Goal: Book appointment/travel/reservation

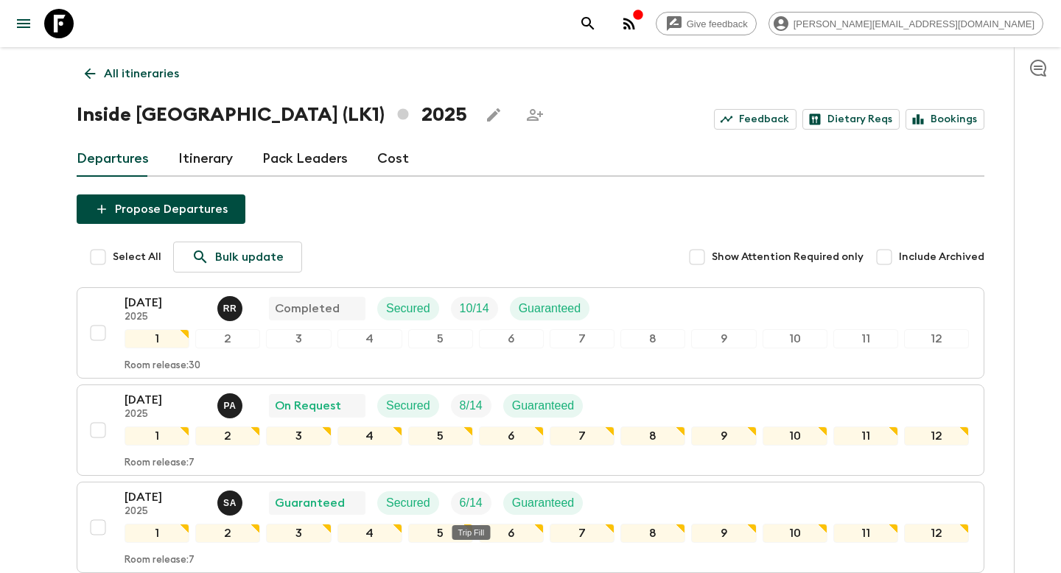
scroll to position [347, 0]
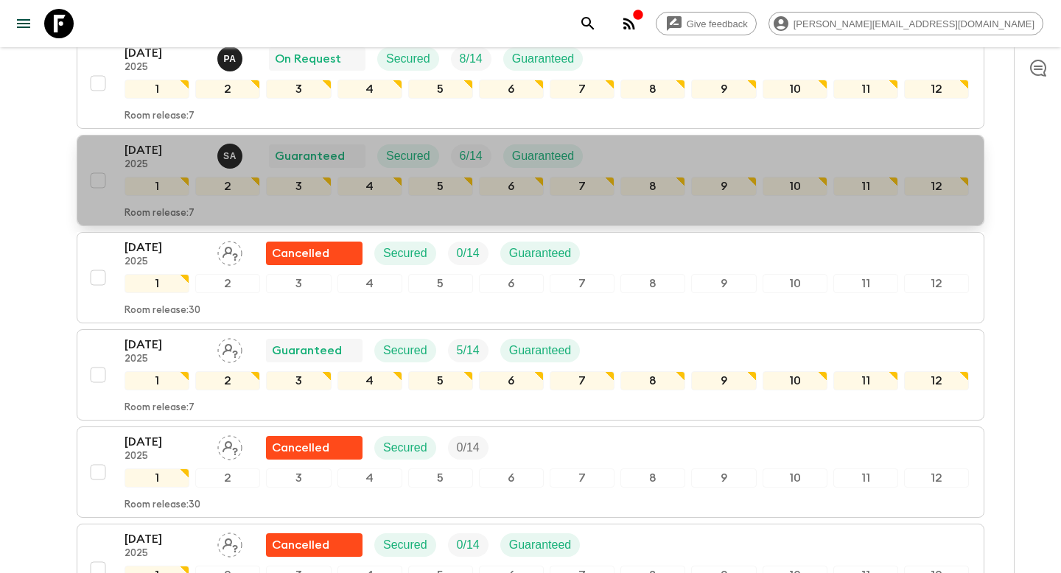
click at [621, 153] on div "[DATE] 2025 S A Guaranteed Secured 6 / 14 Guaranteed" at bounding box center [547, 155] width 845 height 29
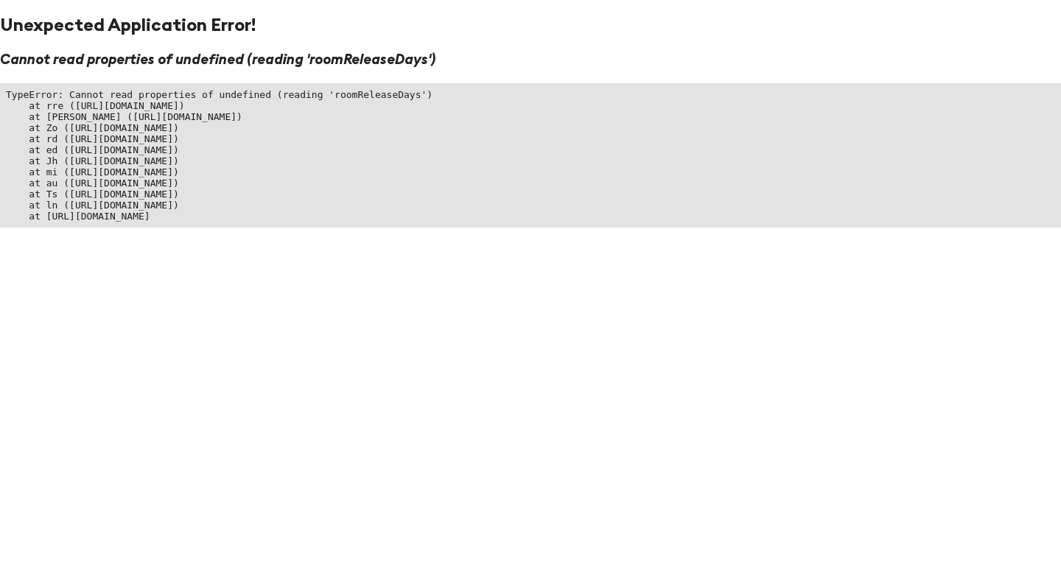
click at [779, 237] on html "Unexpected Application Error! Cannot read properties of undefined (reading 'roo…" at bounding box center [530, 118] width 1061 height 237
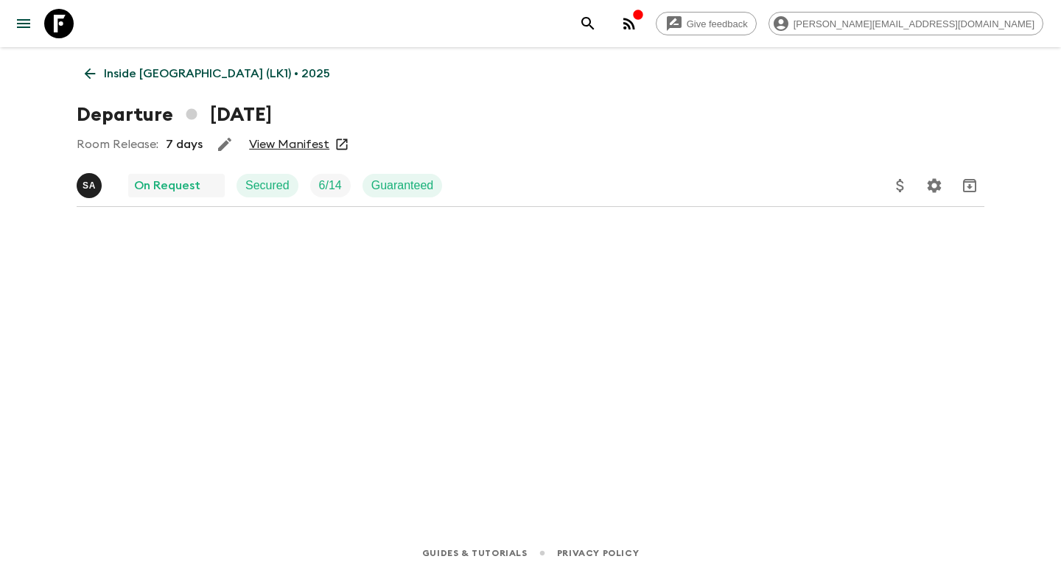
click at [91, 75] on icon at bounding box center [90, 74] width 16 height 16
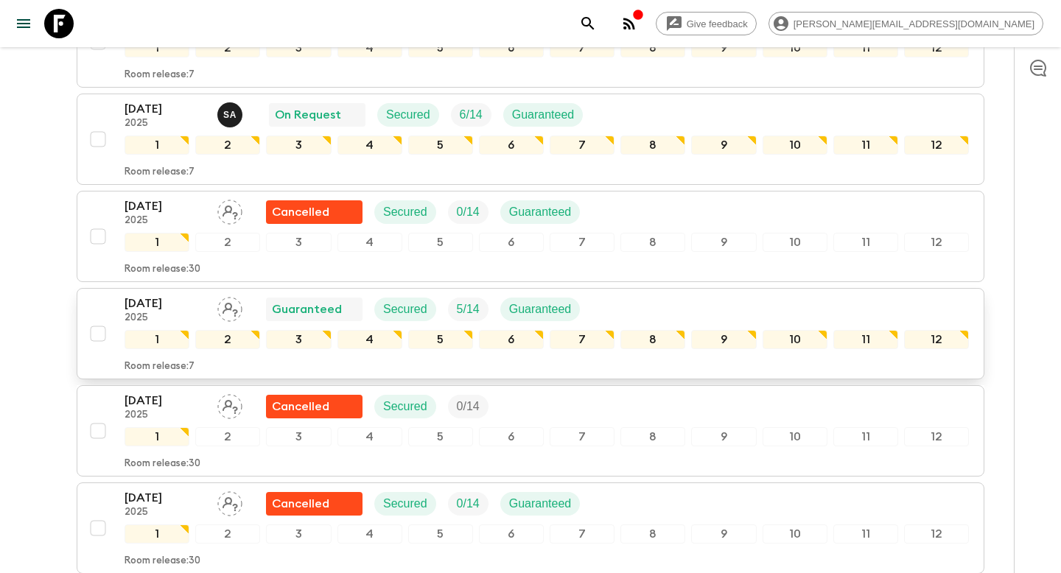
scroll to position [328, 0]
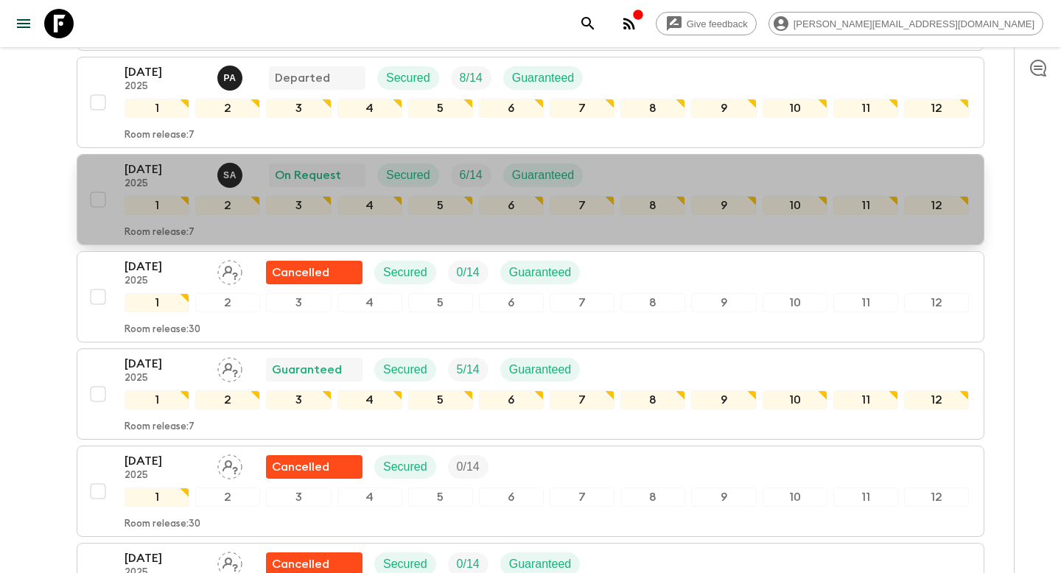
click at [612, 164] on div "20 Aug 2025 2025 S A On Request Secured 6 / 14 Guaranteed" at bounding box center [547, 175] width 845 height 29
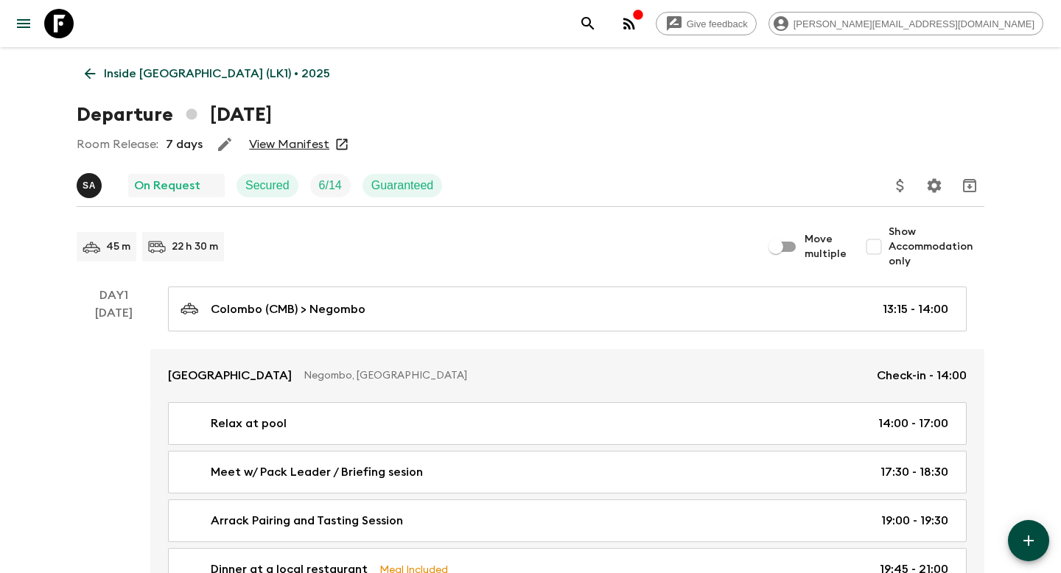
click at [309, 138] on link "View Manifest" at bounding box center [289, 144] width 80 height 15
